Goal: Task Accomplishment & Management: Use online tool/utility

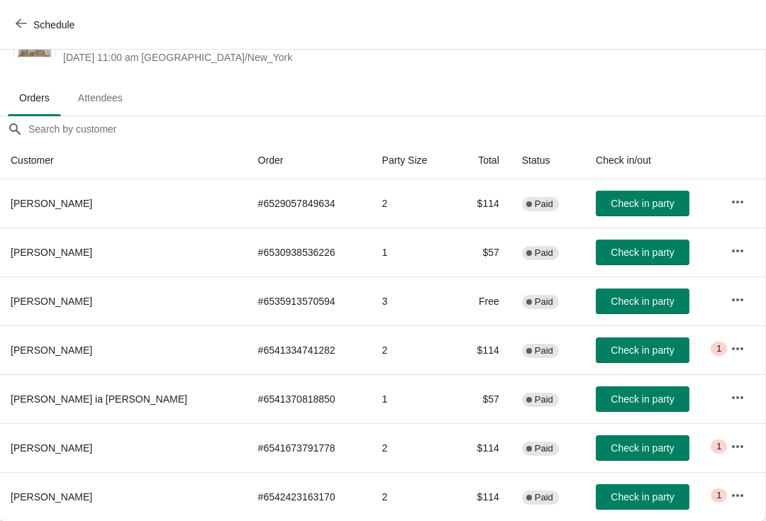
scroll to position [56, 1]
click at [733, 398] on icon "button" at bounding box center [737, 398] width 14 height 14
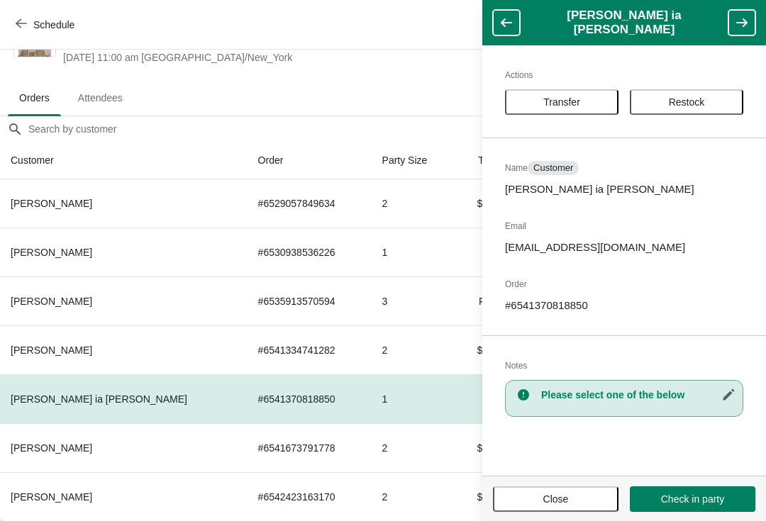
click at [503, 33] on button "button" at bounding box center [506, 23] width 27 height 26
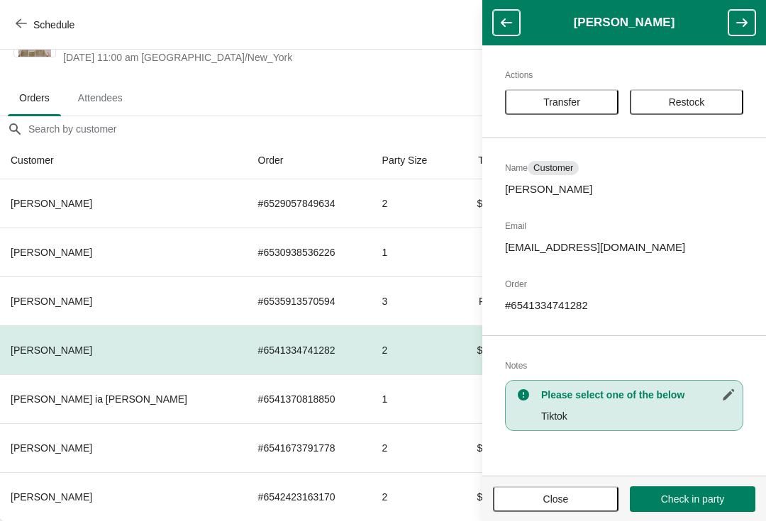
click at [90, 411] on th "[PERSON_NAME] ia [PERSON_NAME]" at bounding box center [122, 398] width 247 height 49
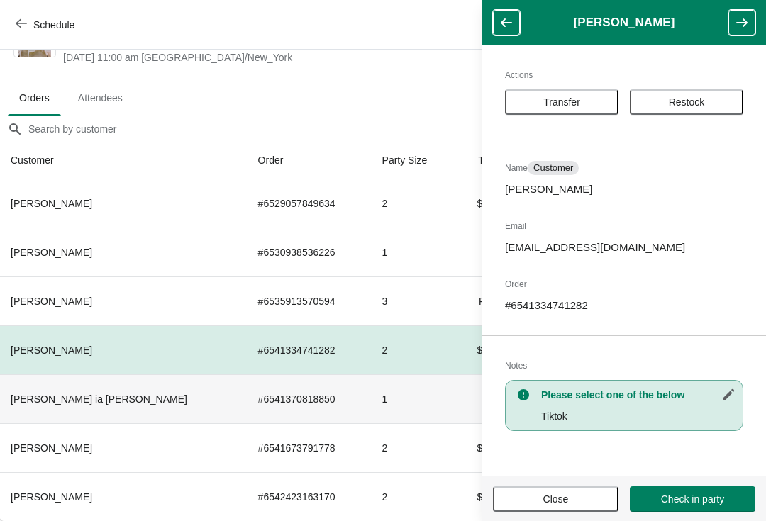
click at [564, 500] on span "Close" at bounding box center [556, 498] width 26 height 11
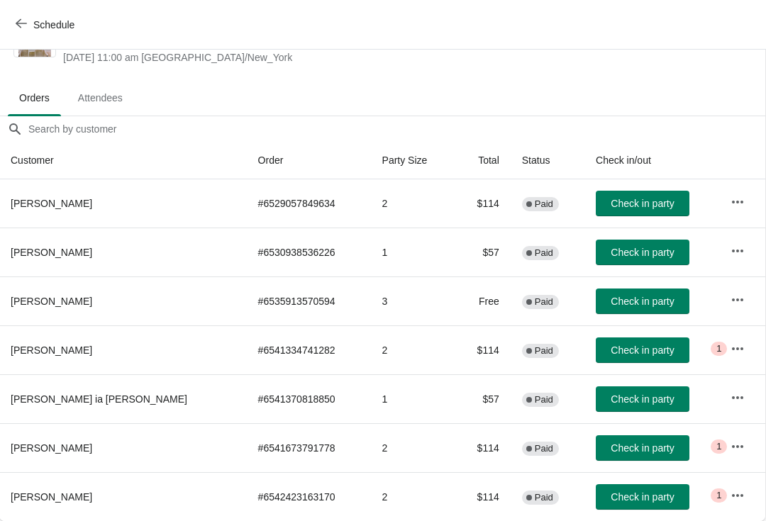
click at [87, 405] on th "[PERSON_NAME] ia [PERSON_NAME]" at bounding box center [122, 398] width 247 height 49
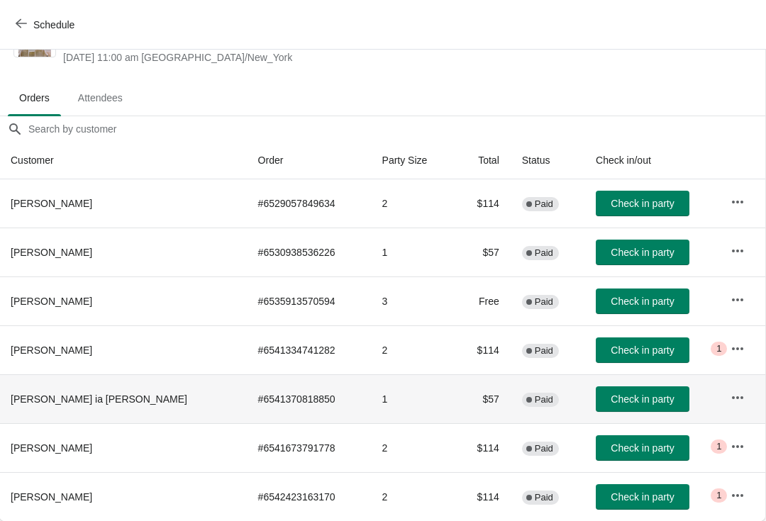
click at [615, 405] on button "Check in party" at bounding box center [642, 399] width 94 height 26
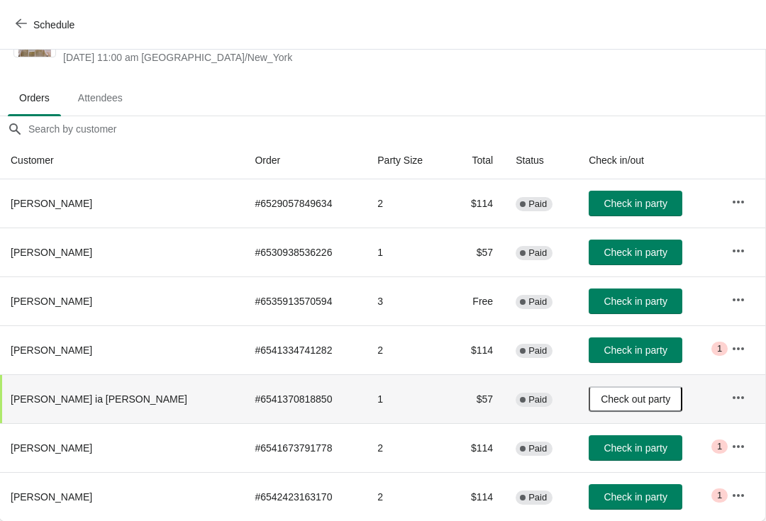
click at [732, 203] on icon "button" at bounding box center [737, 201] width 11 height 3
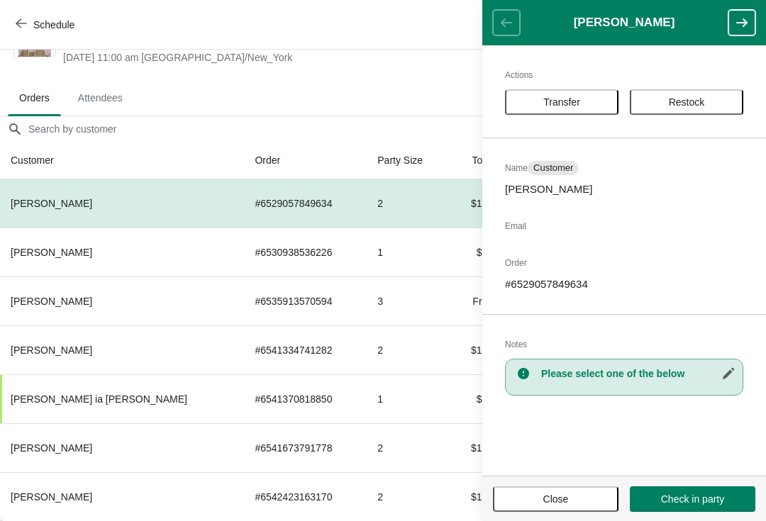
click at [554, 487] on button "Close" at bounding box center [555, 499] width 125 height 26
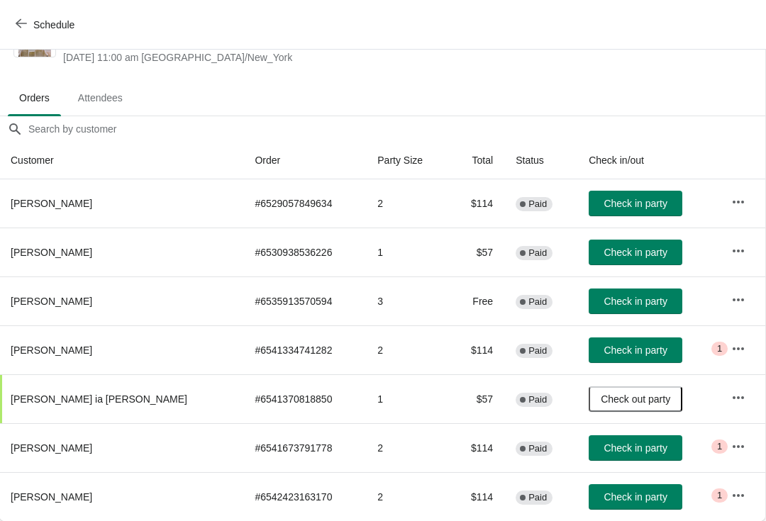
click at [630, 303] on span "Check in party" at bounding box center [634, 301] width 63 height 11
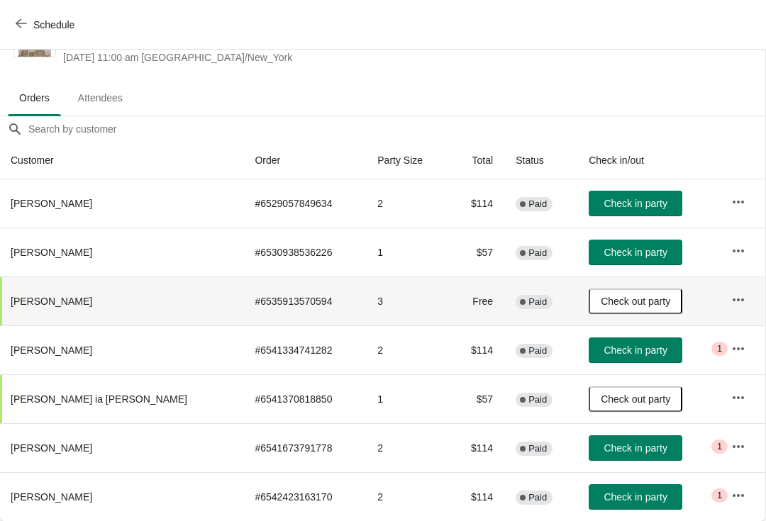
click at [737, 345] on icon "button" at bounding box center [738, 349] width 14 height 14
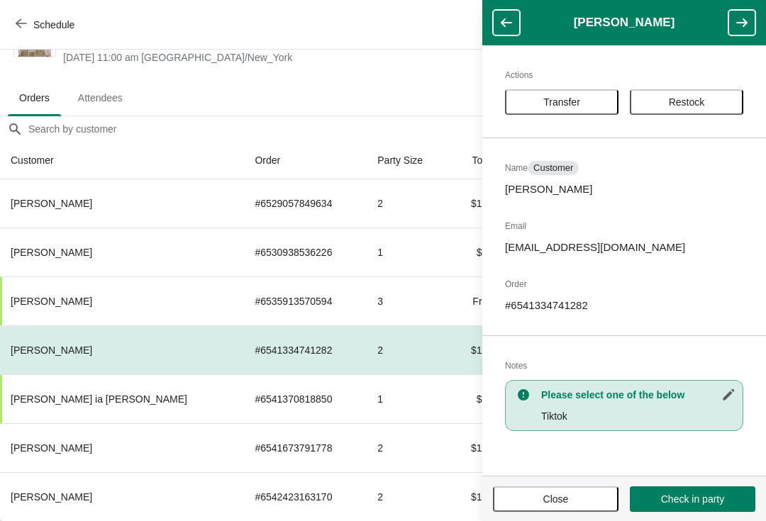
click at [561, 488] on button "Close" at bounding box center [555, 499] width 125 height 26
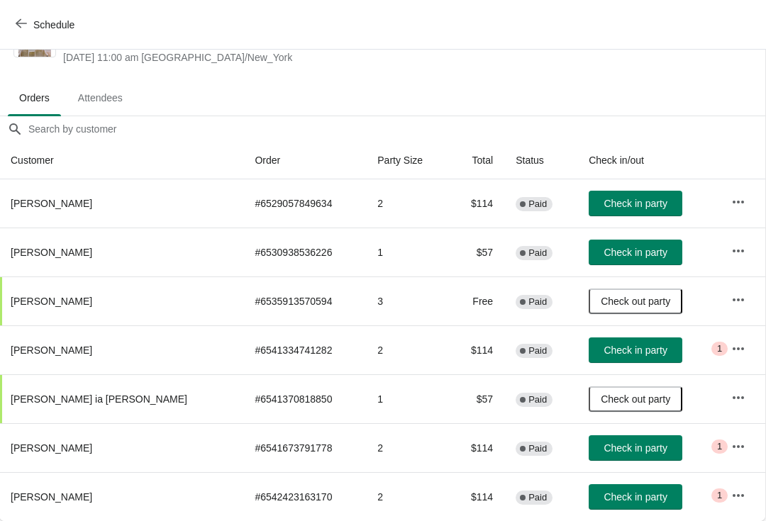
click at [734, 447] on icon "button" at bounding box center [738, 447] width 14 height 14
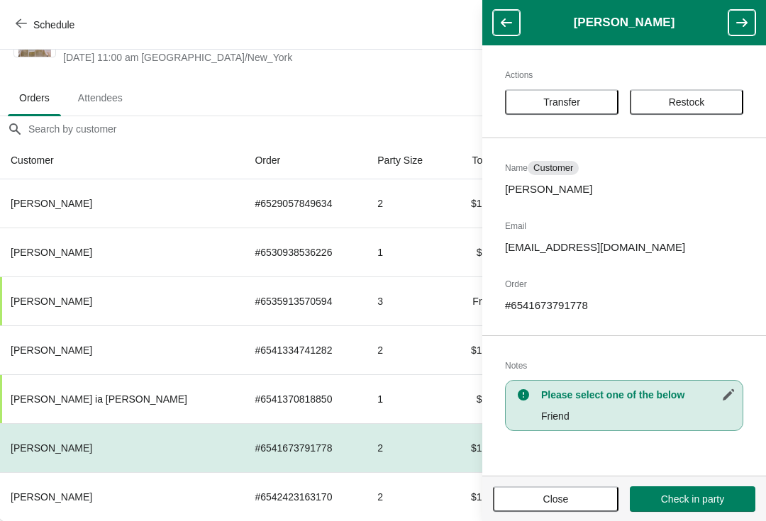
click at [553, 500] on span "Close" at bounding box center [556, 498] width 26 height 11
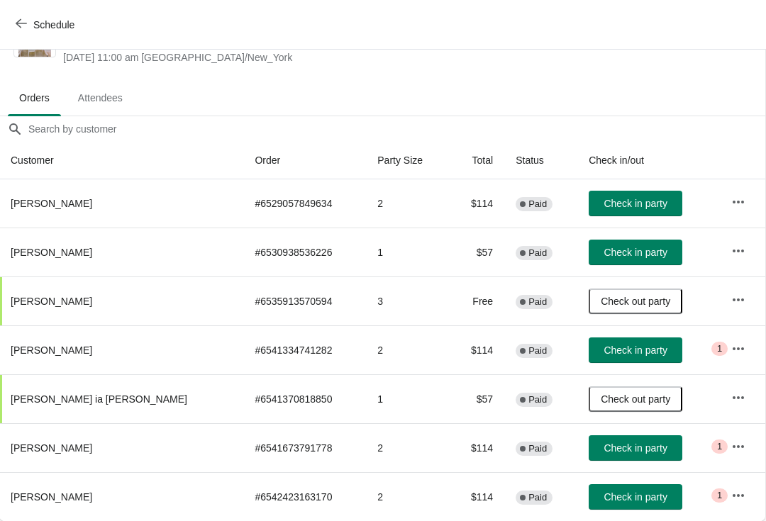
click at [735, 496] on icon "button" at bounding box center [737, 495] width 11 height 3
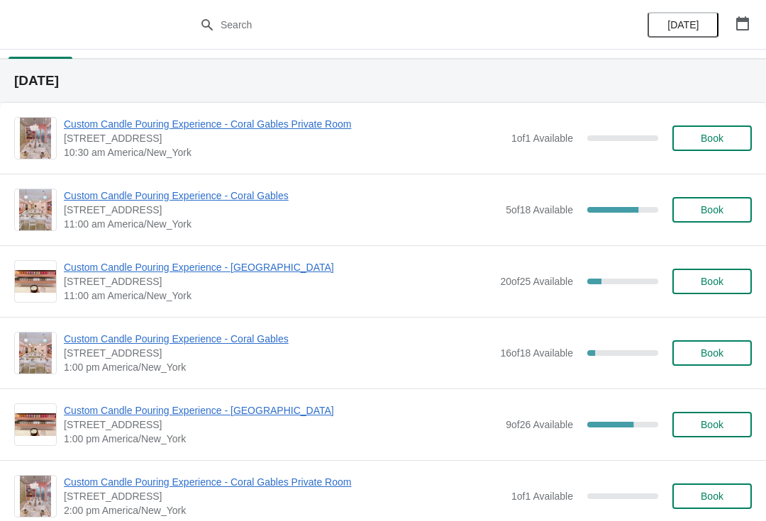
scroll to position [29, 0]
click at [108, 192] on span "Custom Candle Pouring Experience - Coral Gables" at bounding box center [281, 195] width 435 height 14
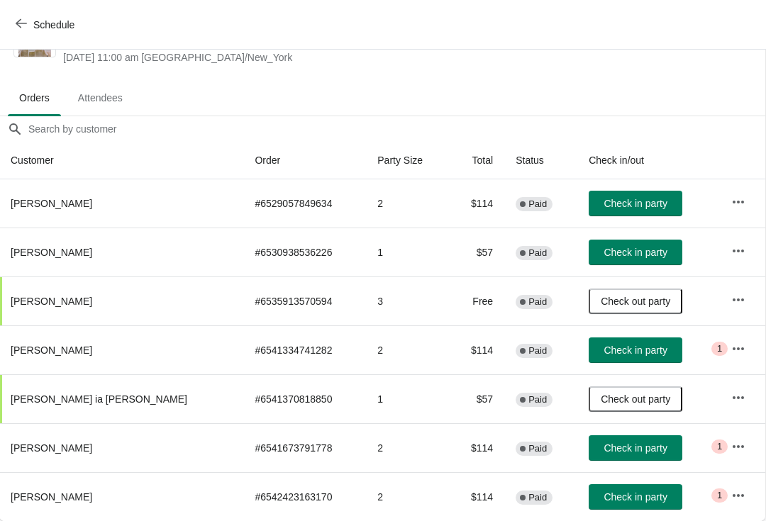
scroll to position [56, 1]
click at [731, 498] on icon "button" at bounding box center [738, 495] width 14 height 14
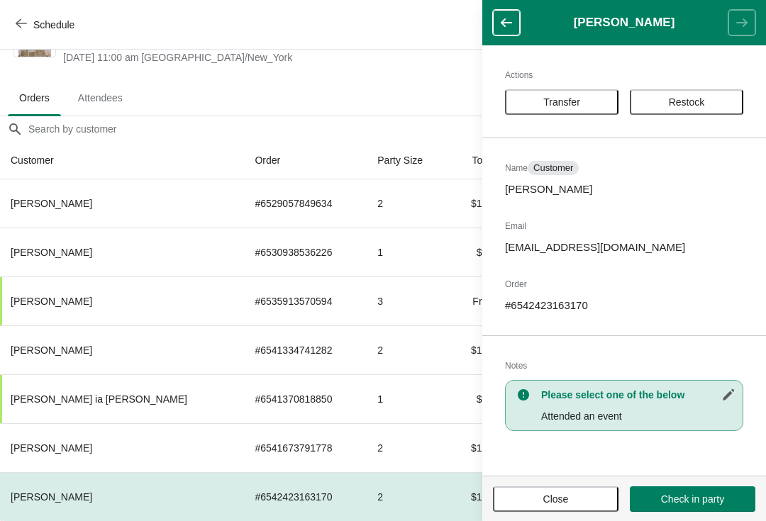
click at [530, 103] on span "Transfer" at bounding box center [562, 101] width 88 height 11
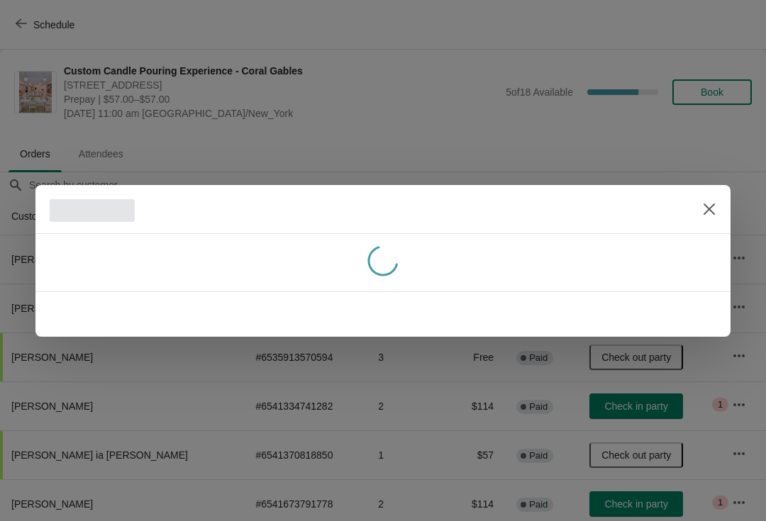
scroll to position [56, 0]
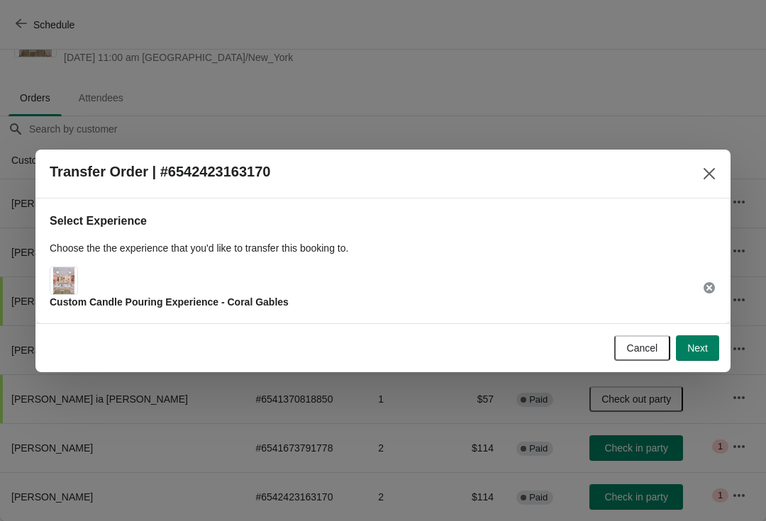
click at [702, 353] on span "Next" at bounding box center [697, 347] width 21 height 11
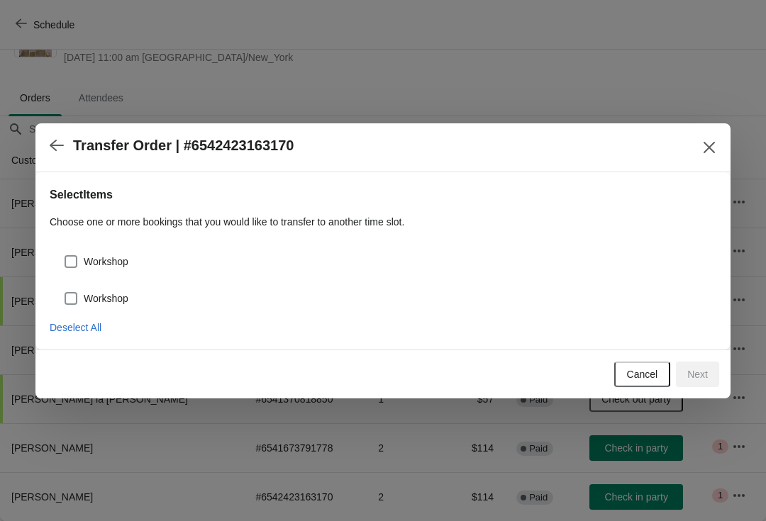
click at [69, 261] on span at bounding box center [71, 261] width 13 height 13
click at [65, 256] on input "Workshop" at bounding box center [65, 255] width 1 height 1
checkbox input "true"
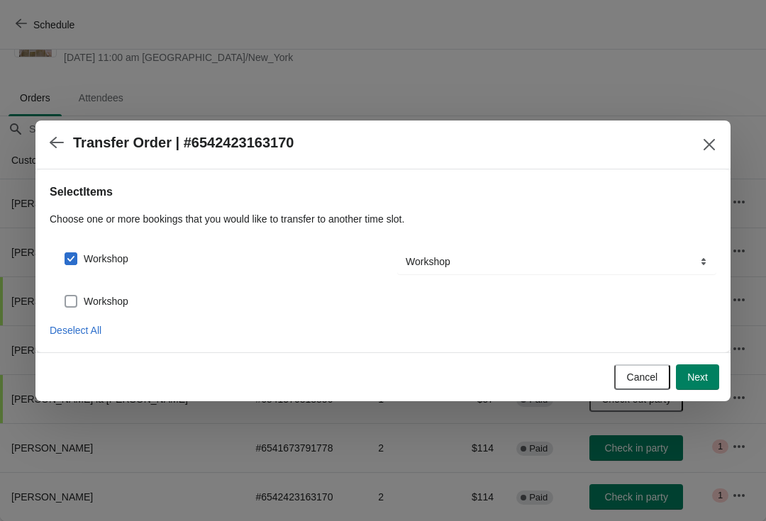
click at [71, 295] on span at bounding box center [71, 301] width 13 height 13
click at [65, 295] on input "Workshop" at bounding box center [65, 295] width 1 height 1
checkbox input "true"
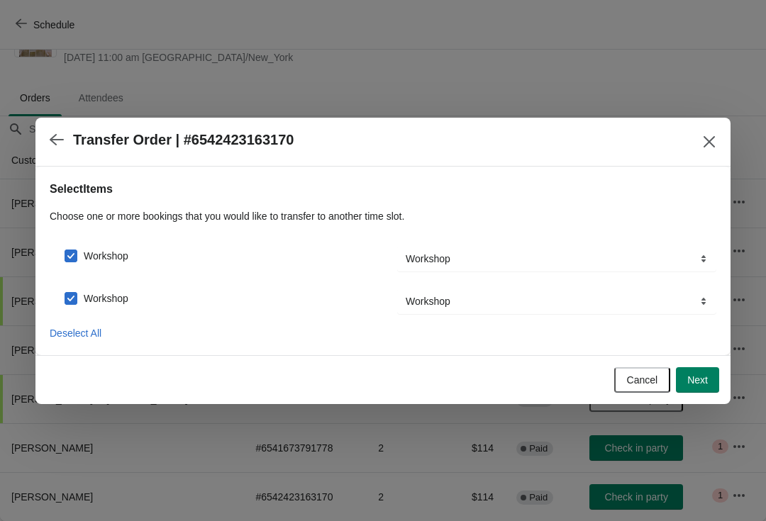
click at [695, 386] on button "Next" at bounding box center [697, 380] width 43 height 26
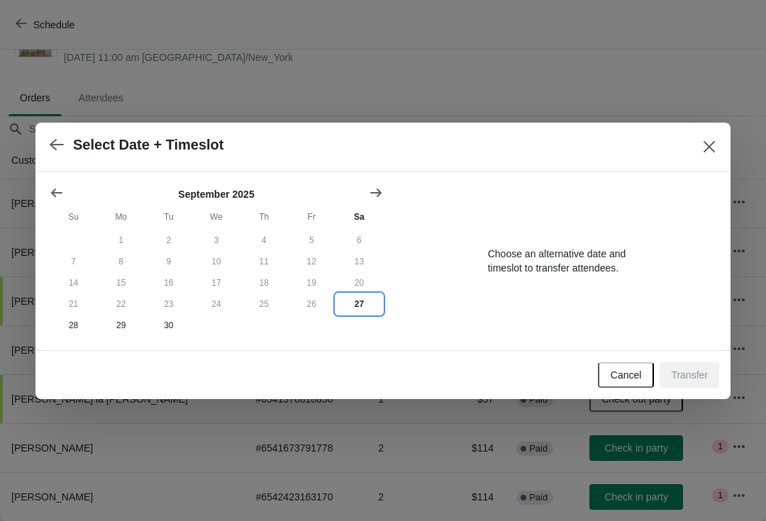
click at [356, 304] on button "27" at bounding box center [358, 303] width 47 height 21
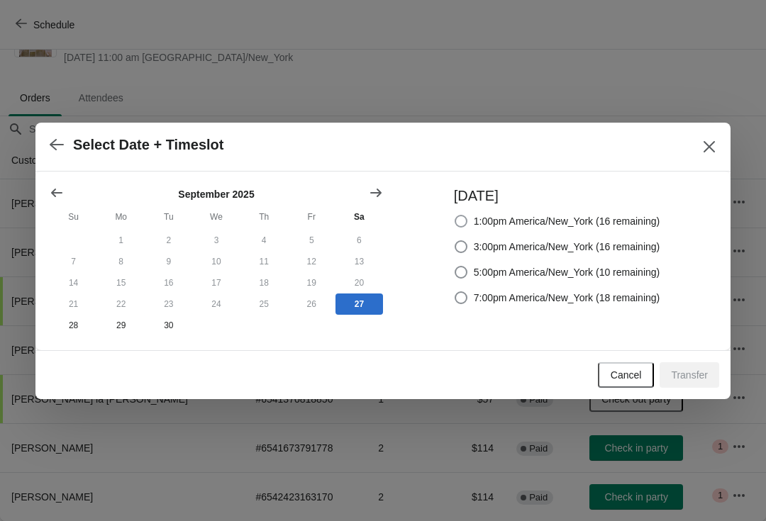
click at [468, 223] on label "1:00pm America/New_York (16 remaining)" at bounding box center [557, 221] width 206 height 20
click at [455, 216] on input "1:00pm America/New_York (16 remaining)" at bounding box center [454, 215] width 1 height 1
radio input "true"
click at [680, 380] on span "Transfer" at bounding box center [689, 374] width 37 height 11
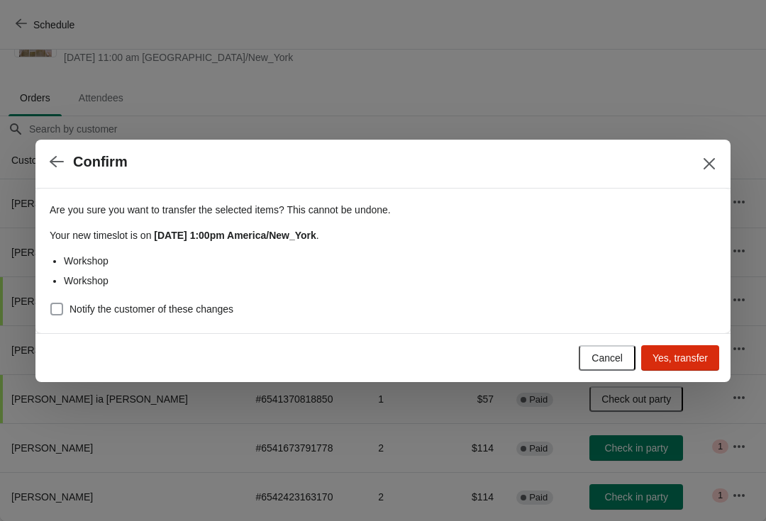
click at [64, 302] on label "Notify the customer of these changes" at bounding box center [142, 309] width 184 height 20
click at [51, 303] on input "Notify the customer of these changes" at bounding box center [50, 303] width 1 height 1
checkbox input "true"
click at [669, 356] on span "Yes, transfer" at bounding box center [679, 357] width 55 height 11
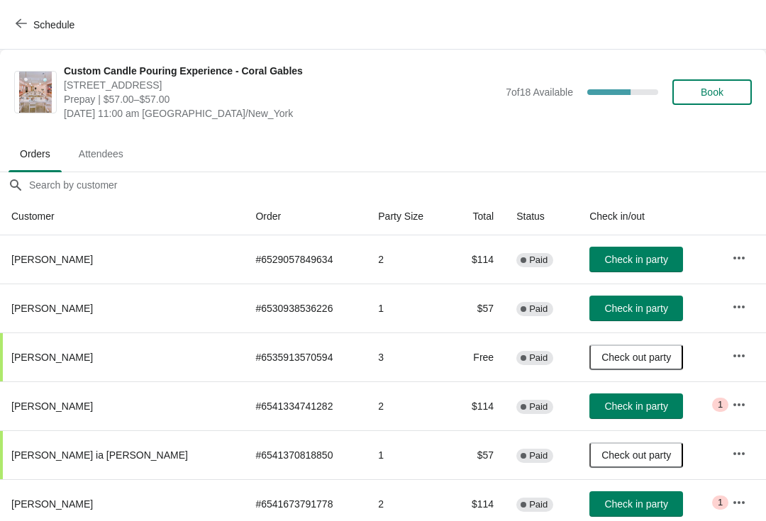
scroll to position [7, 0]
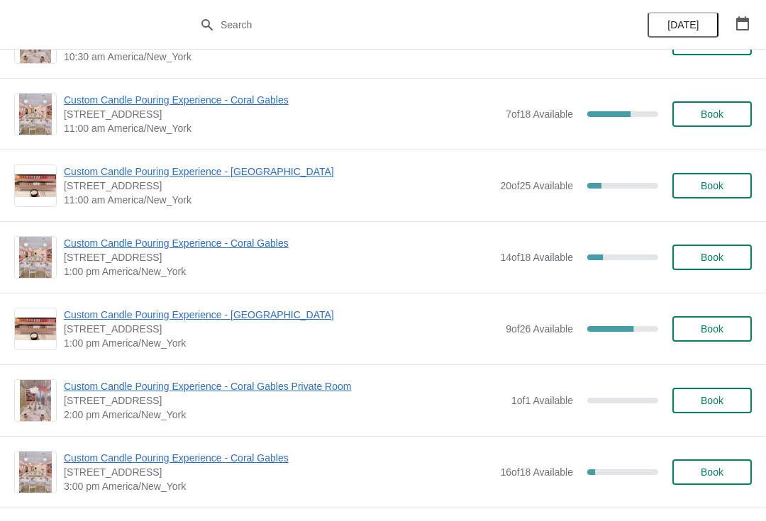
scroll to position [128, 0]
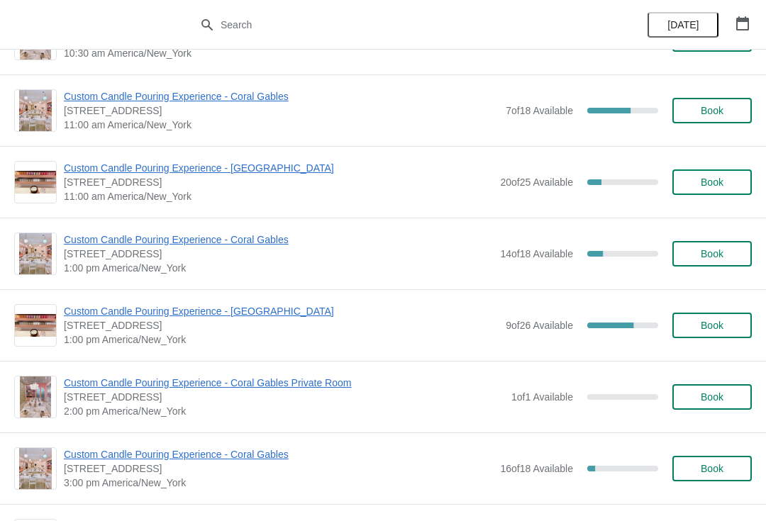
click at [82, 240] on span "Custom Candle Pouring Experience - Coral Gables" at bounding box center [278, 240] width 429 height 14
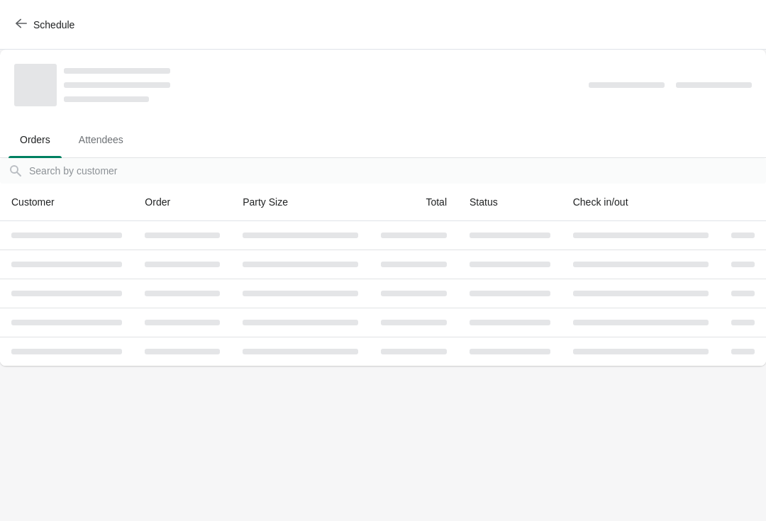
scroll to position [0, 0]
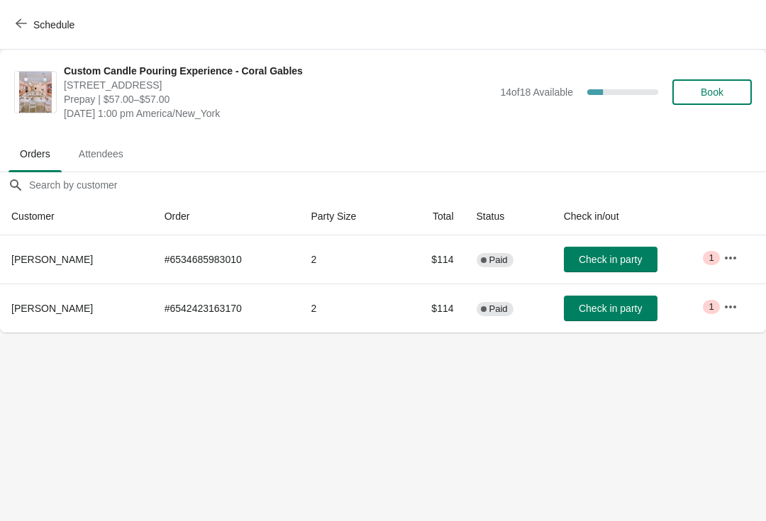
click at [23, 23] on icon "button" at bounding box center [21, 23] width 11 height 11
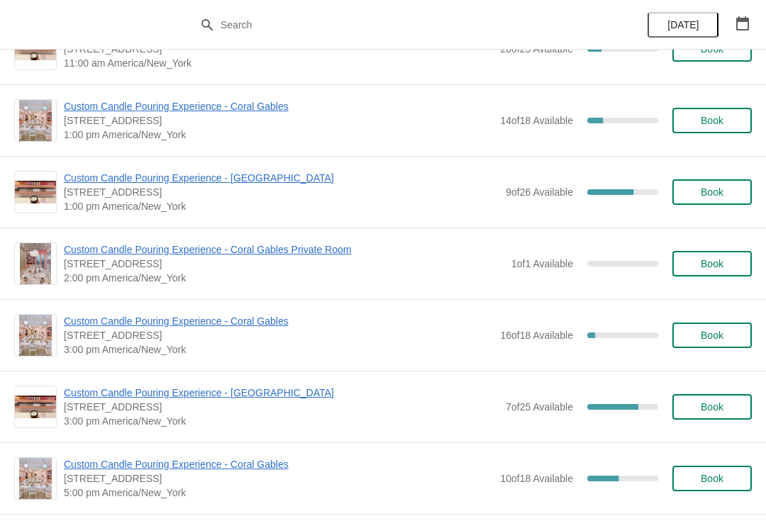
scroll to position [264, 0]
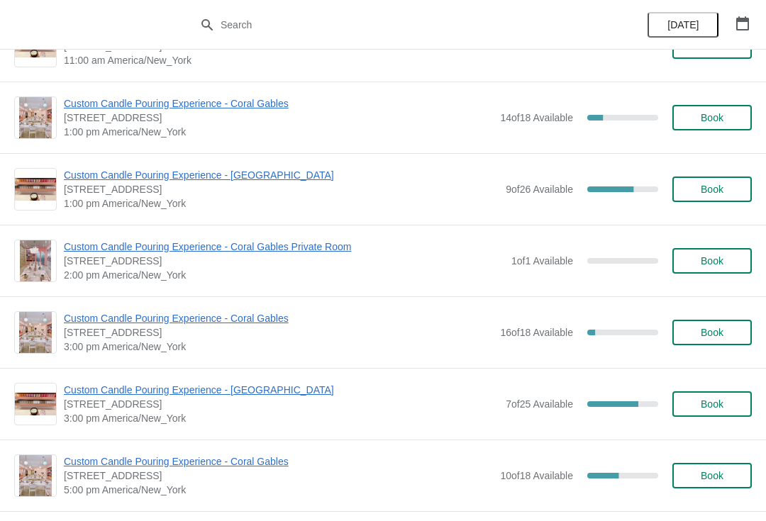
click at [85, 315] on span "Custom Candle Pouring Experience - Coral Gables" at bounding box center [278, 318] width 429 height 14
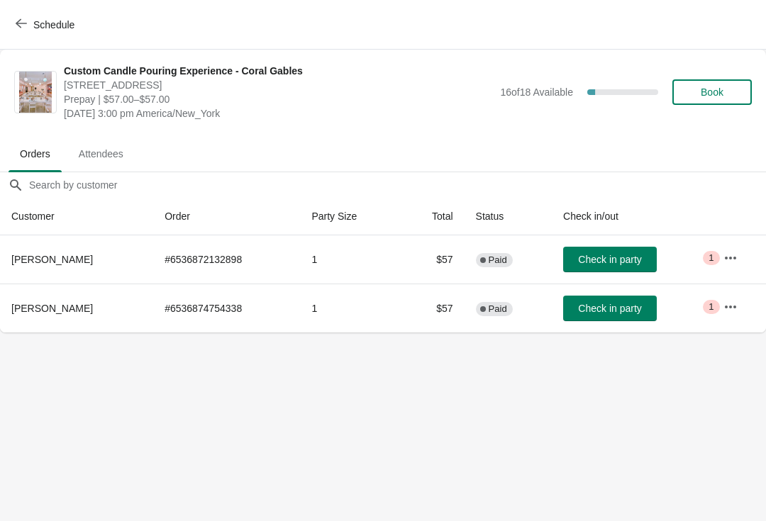
click at [23, 27] on icon "button" at bounding box center [21, 23] width 11 height 11
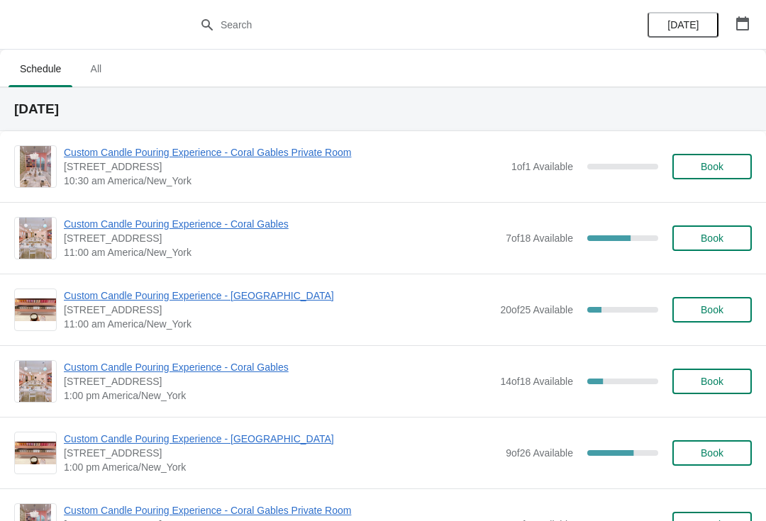
click at [77, 222] on span "Custom Candle Pouring Experience - Coral Gables" at bounding box center [281, 224] width 435 height 14
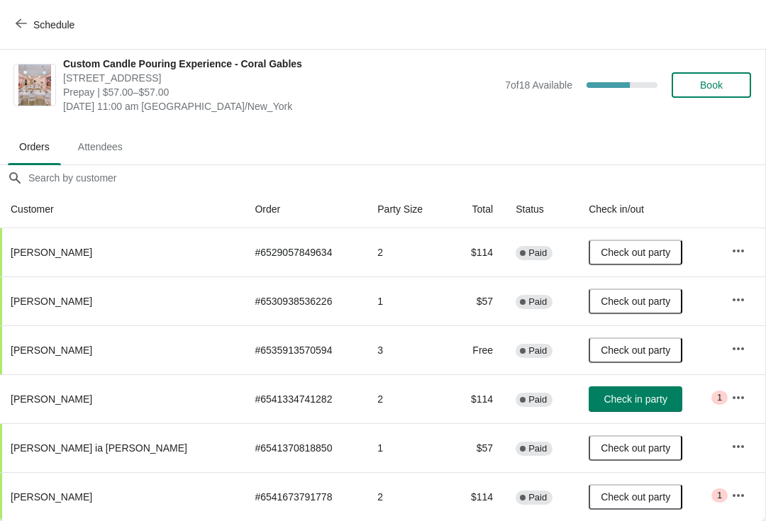
scroll to position [7, 1]
click at [734, 396] on icon "button" at bounding box center [738, 398] width 14 height 14
